Goal: Information Seeking & Learning: Learn about a topic

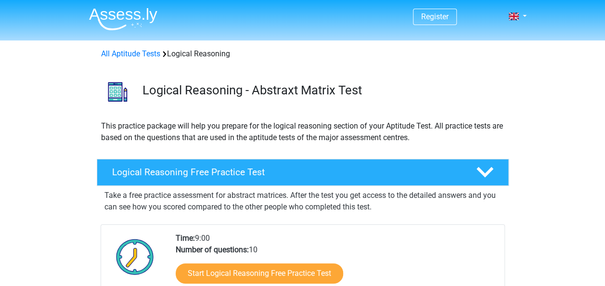
scroll to position [48, 0]
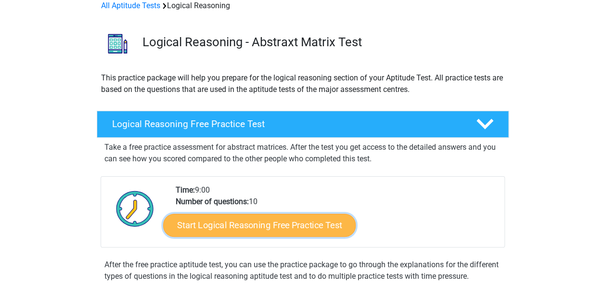
click at [272, 228] on link "Start Logical Reasoning Free Practice Test" at bounding box center [259, 224] width 193 height 23
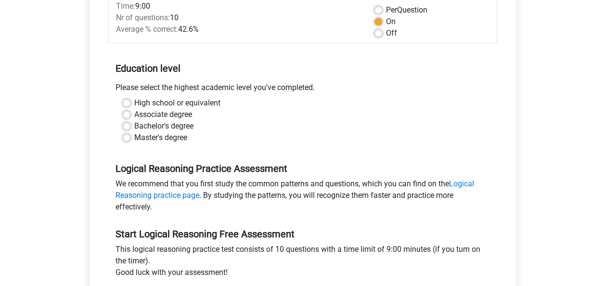
scroll to position [96, 0]
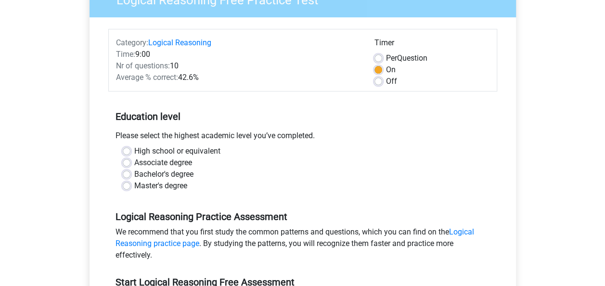
click at [134, 174] on label "Bachelor's degree" at bounding box center [163, 174] width 59 height 12
click at [126, 174] on input "Bachelor's degree" at bounding box center [127, 173] width 8 height 10
radio input "true"
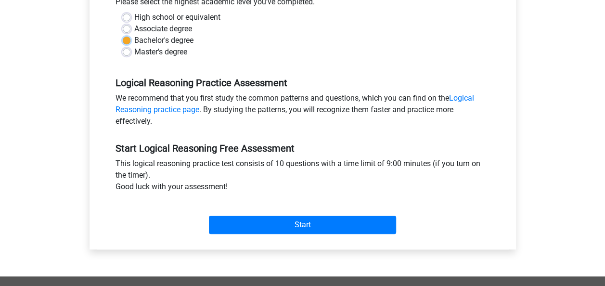
scroll to position [241, 0]
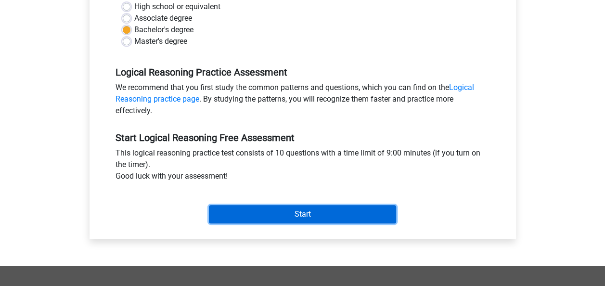
click at [305, 213] on input "Start" at bounding box center [302, 214] width 187 height 18
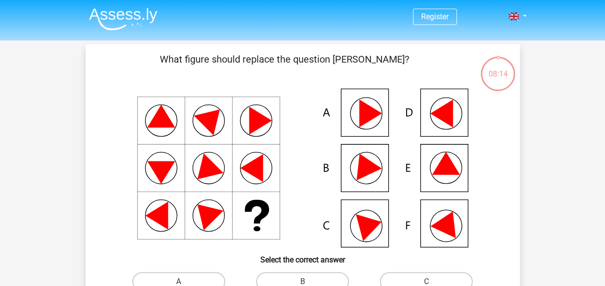
click at [437, 165] on icon at bounding box center [303, 168] width 388 height 159
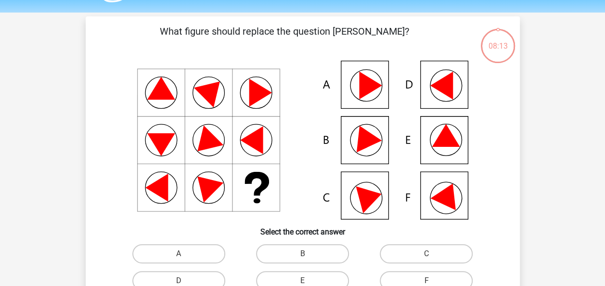
scroll to position [48, 0]
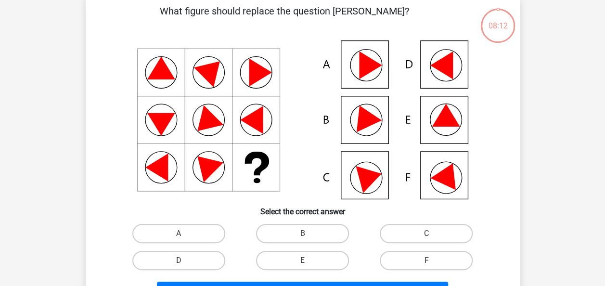
click at [298, 262] on label "E" at bounding box center [302, 260] width 93 height 19
click at [302, 262] on input "E" at bounding box center [305, 263] width 6 height 6
radio input "true"
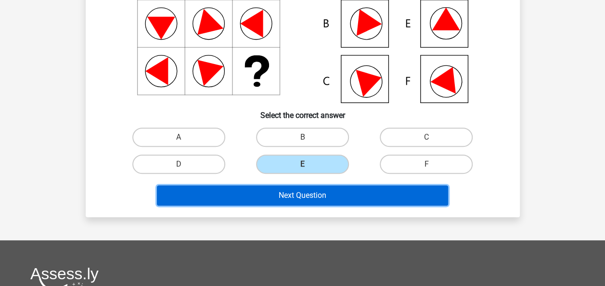
click at [321, 193] on button "Next Question" at bounding box center [302, 195] width 291 height 20
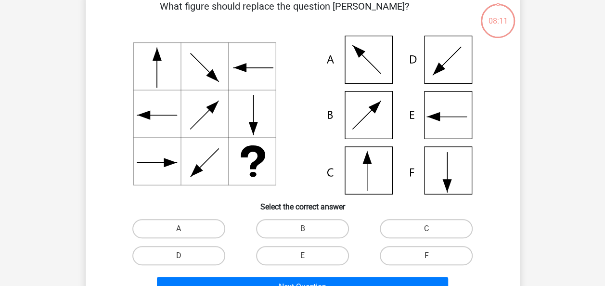
scroll to position [44, 0]
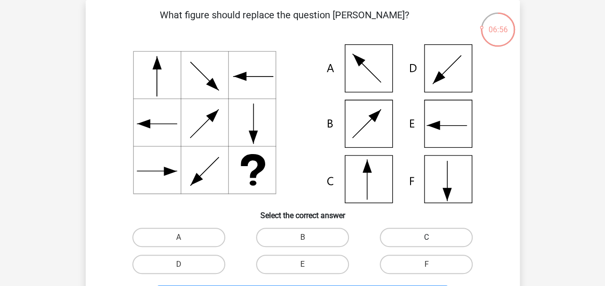
click at [420, 235] on label "C" at bounding box center [426, 237] width 93 height 19
click at [426, 237] on input "C" at bounding box center [429, 240] width 6 height 6
radio input "true"
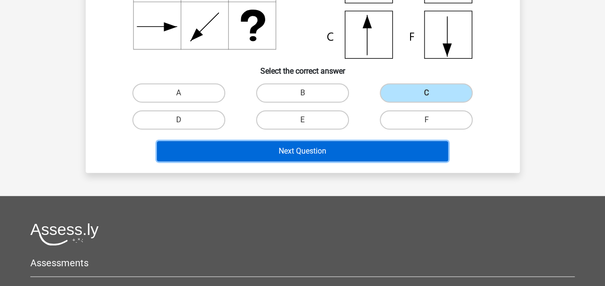
click at [283, 151] on button "Next Question" at bounding box center [302, 151] width 291 height 20
